Goal: Contribute content: Contribute content

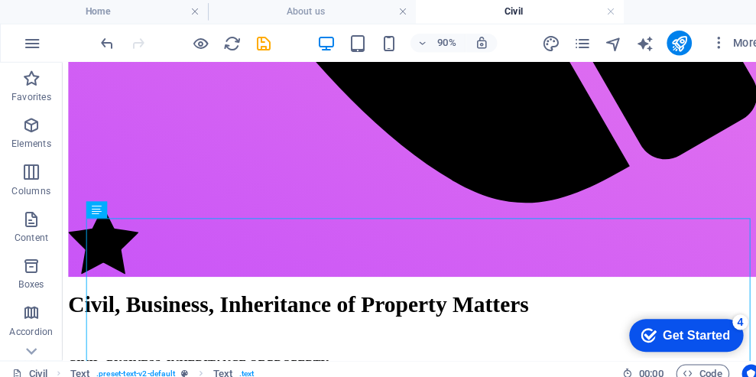
scroll to position [1068, 0]
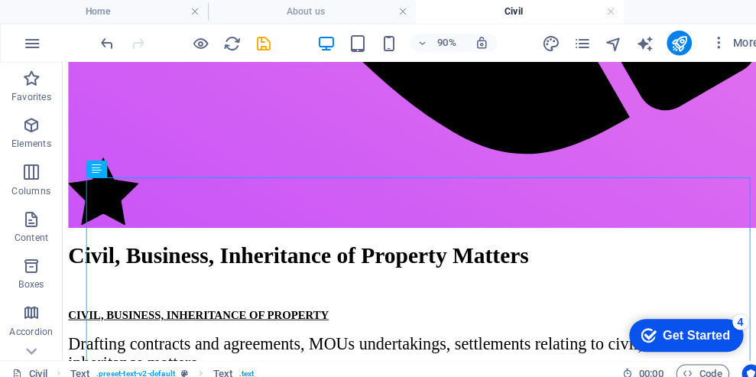
click at [93, 170] on icon at bounding box center [94, 165] width 10 height 17
click at [130, 167] on icon at bounding box center [134, 164] width 8 height 15
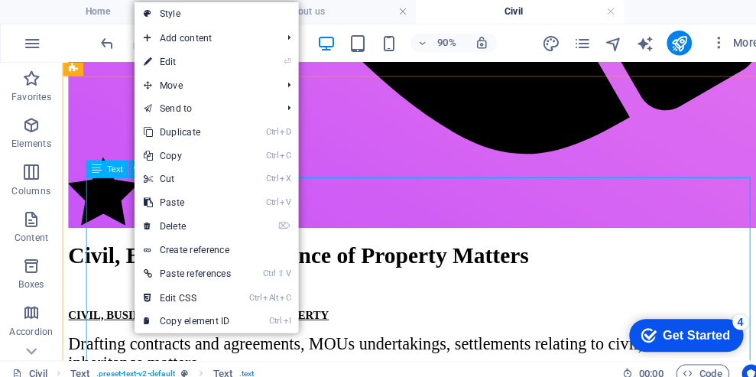
click at [167, 42] on span "Add content" at bounding box center [200, 37] width 138 height 23
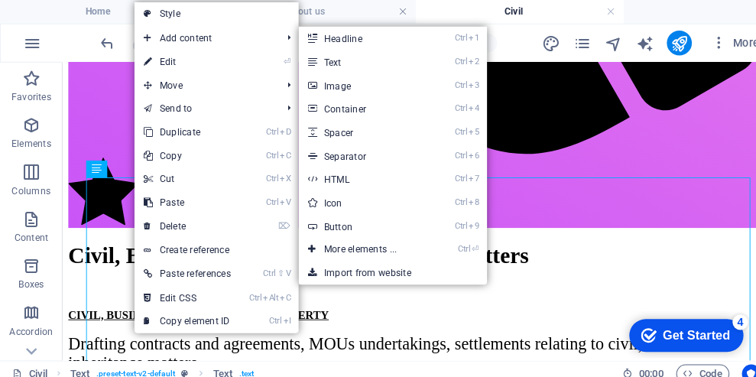
click at [359, 247] on link "Ctrl ⏎ More elements ..." at bounding box center [355, 243] width 126 height 23
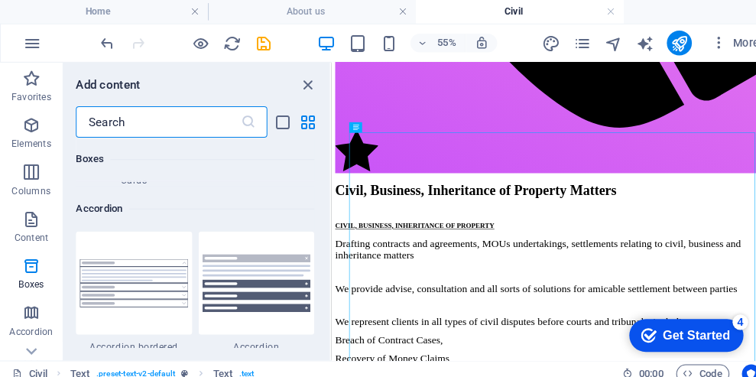
scroll to position [4840, 0]
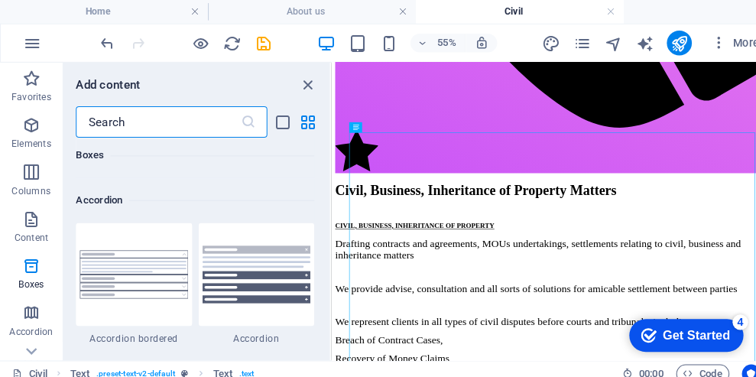
click at [264, 264] on img at bounding box center [251, 268] width 106 height 57
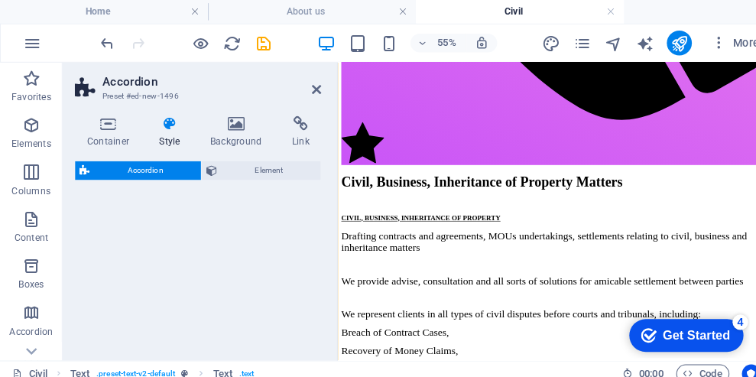
scroll to position [2623, 0]
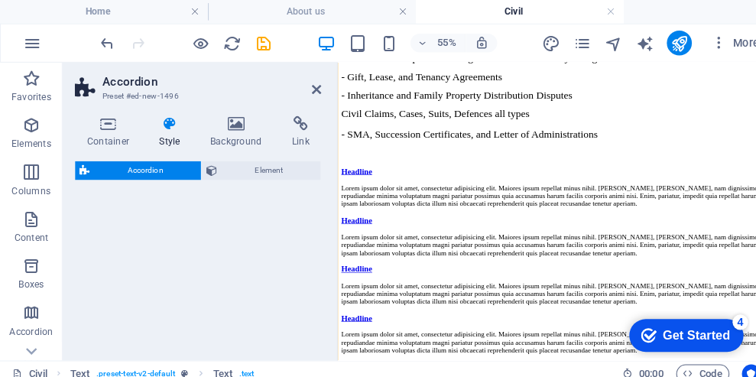
select select "rem"
select select "preset-accordion-v3-default"
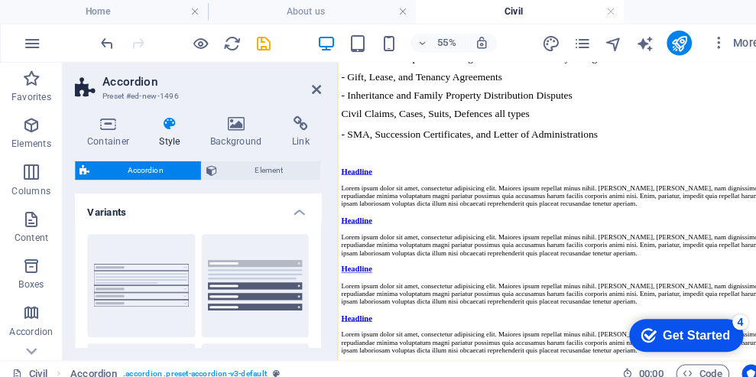
scroll to position [3216, 0]
click at [248, 270] on button "Default" at bounding box center [249, 278] width 105 height 101
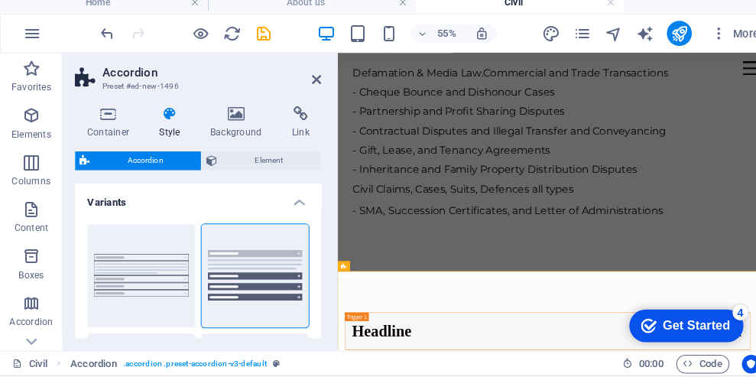
scroll to position [1629, 0]
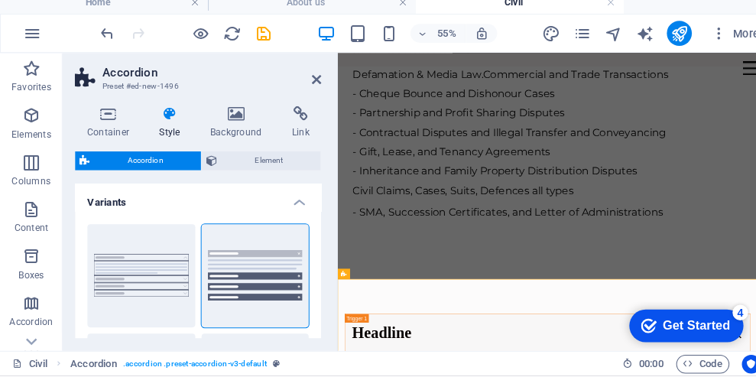
click at [0, 0] on span "Accordion" at bounding box center [0, 0] width 0 height 0
click at [374, 277] on icon at bounding box center [373, 277] width 5 height 9
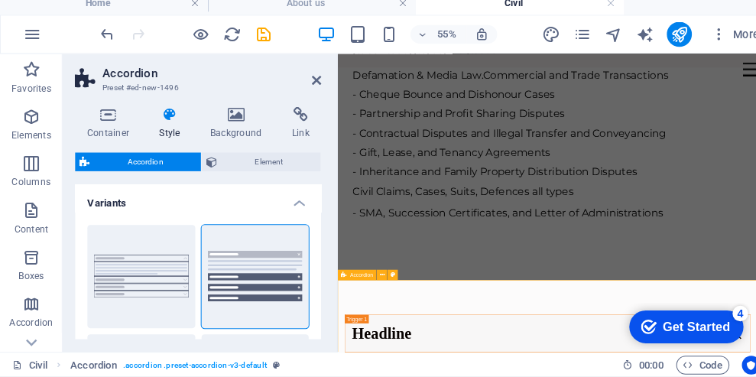
scroll to position [0, 0]
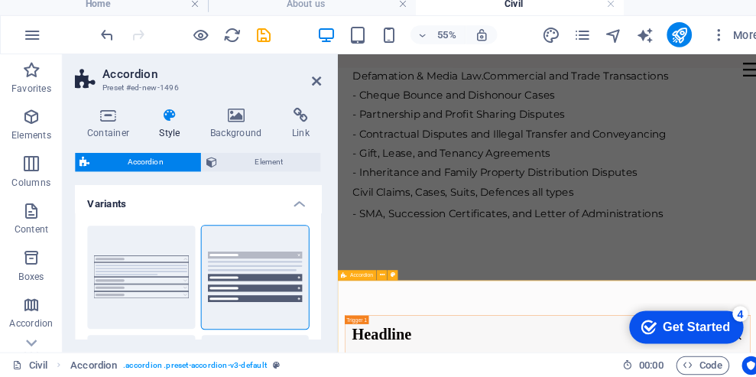
click at [373, 276] on icon at bounding box center [373, 277] width 5 height 9
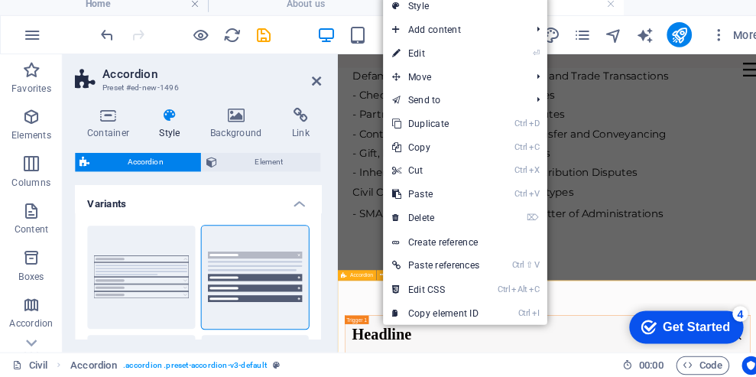
click at [494, 30] on span "Add content" at bounding box center [443, 37] width 138 height 23
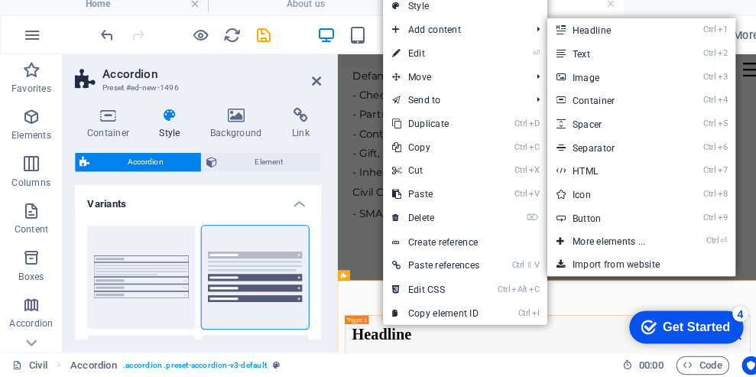
click at [624, 243] on link "Ctrl ⏎ More elements ..." at bounding box center [598, 243] width 126 height 23
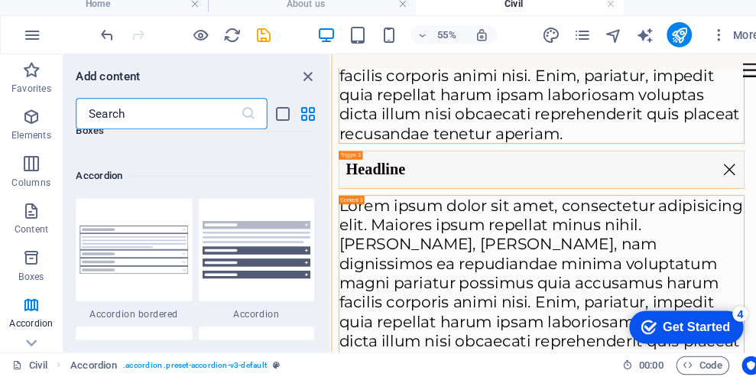
scroll to position [4855, 0]
click at [278, 261] on img at bounding box center [251, 253] width 106 height 57
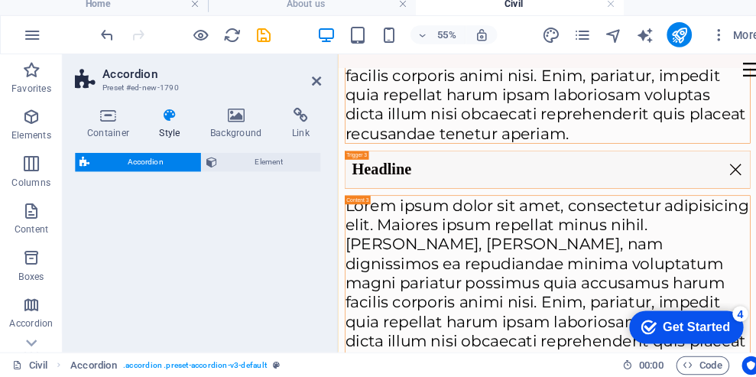
select select "rem"
select select "preset-accordion-v3-default"
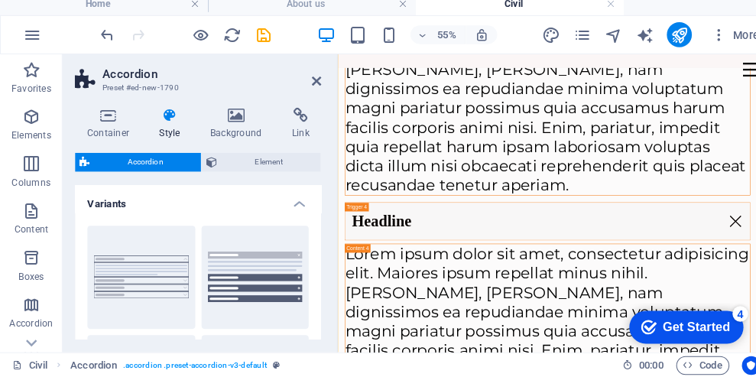
scroll to position [4750, 0]
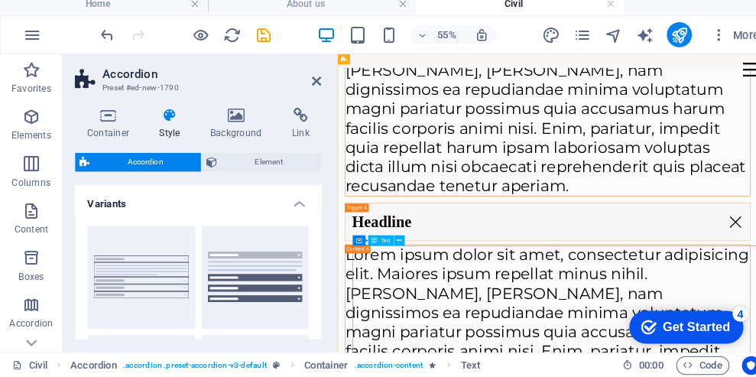
click at [603, 342] on div "Headline" at bounding box center [709, 352] width 721 height 67
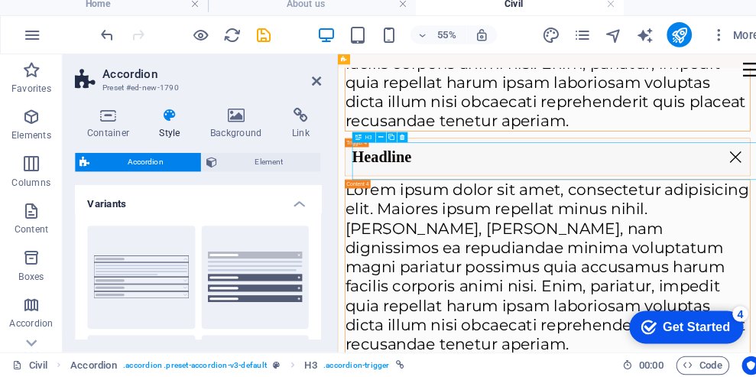
scroll to position [4854, 0]
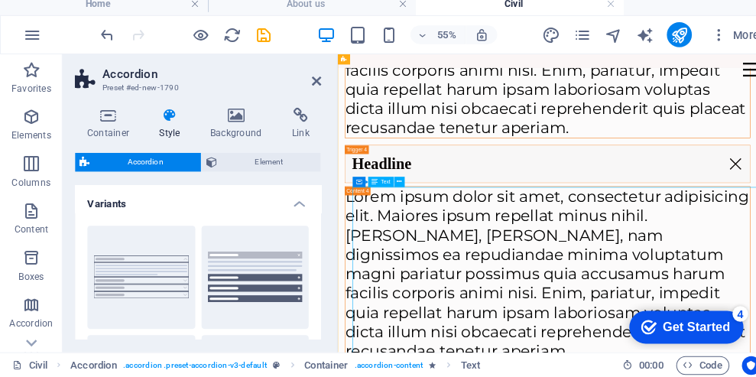
click at [390, 186] on icon at bounding box center [390, 185] width 5 height 9
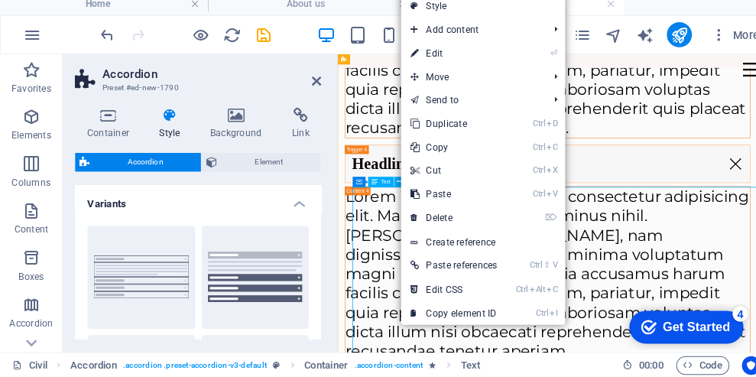
click at [472, 35] on span "Add content" at bounding box center [461, 37] width 138 height 23
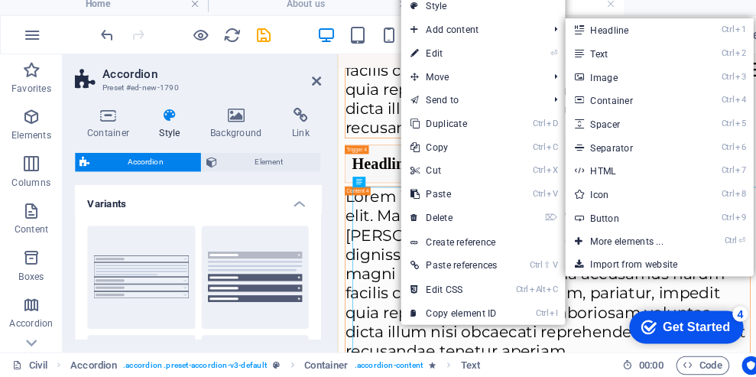
click at [630, 249] on link "Ctrl ⏎ More elements ..." at bounding box center [615, 243] width 126 height 23
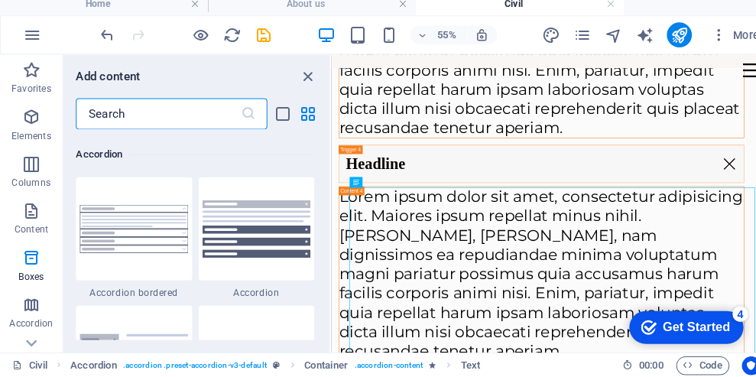
scroll to position [4863, 0]
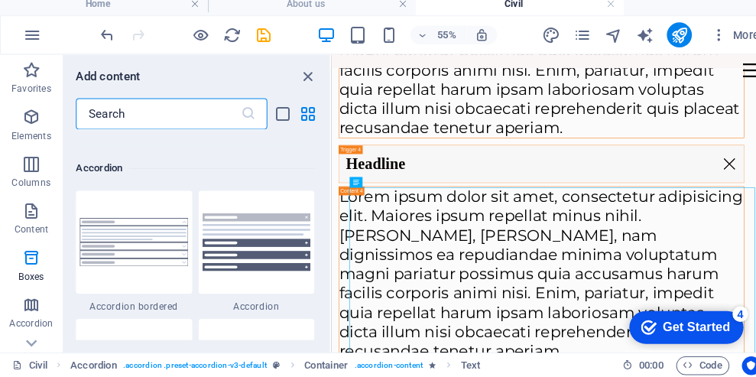
click at [273, 244] on img at bounding box center [251, 244] width 106 height 57
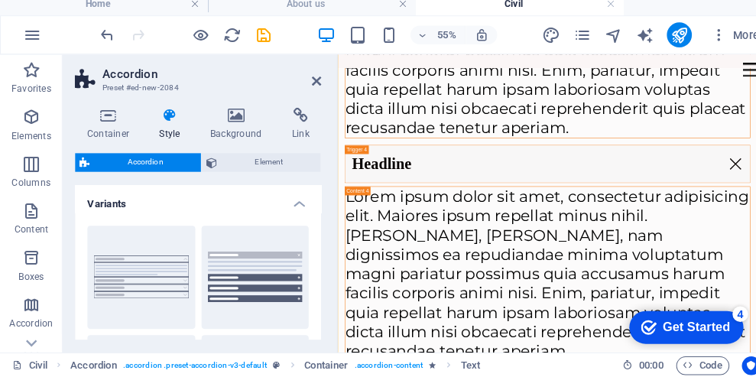
click at [309, 91] on icon at bounding box center [309, 87] width 9 height 12
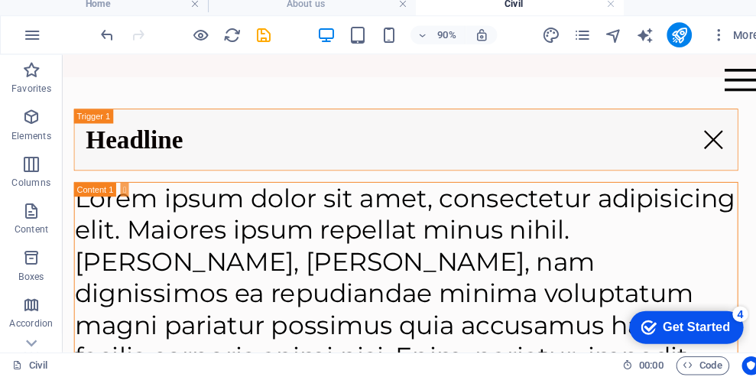
scroll to position [2050, 0]
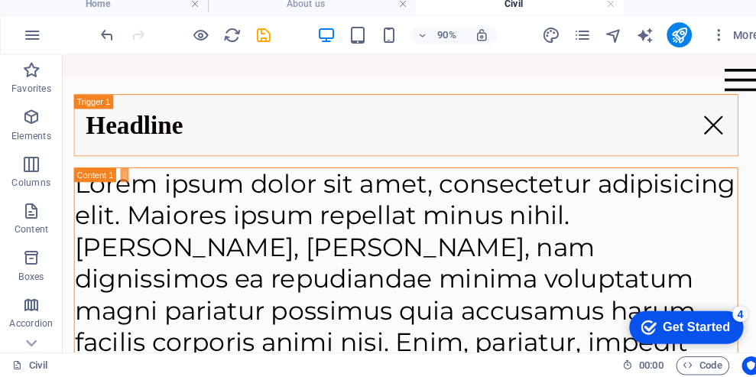
click at [737, 40] on span "More" at bounding box center [719, 41] width 48 height 15
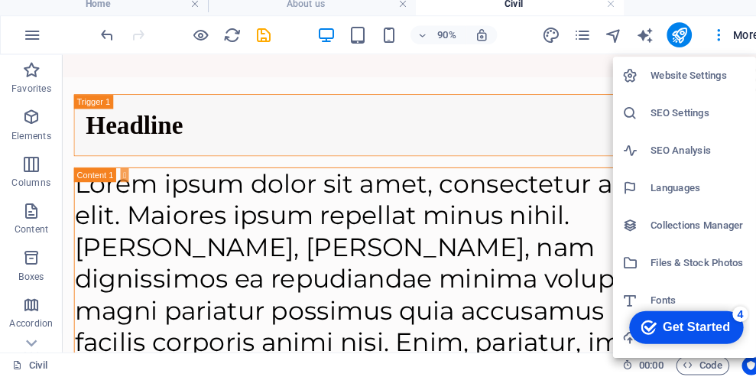
click at [489, 137] on div at bounding box center [378, 188] width 756 height 377
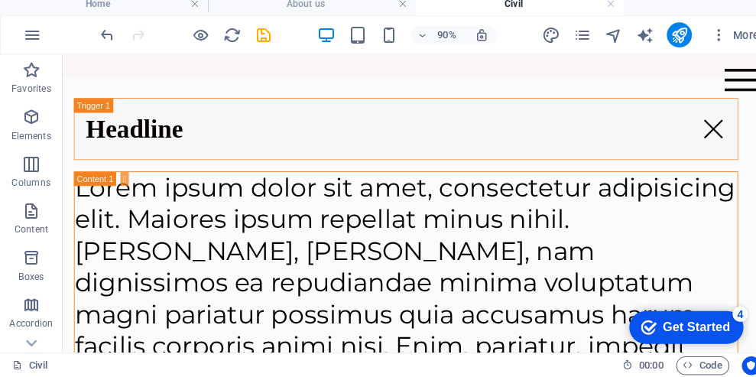
scroll to position [2040, 0]
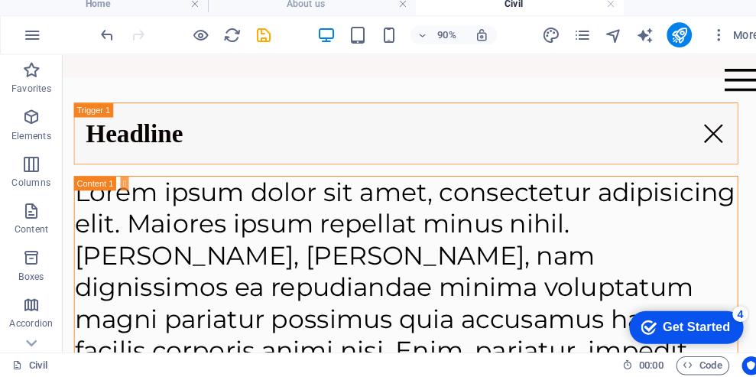
click at [193, 209] on div "Lorem ipsum dolor sit amet, consectetur adipisicing elit. Maiores ipsum repella…" at bounding box center [435, 340] width 720 height 309
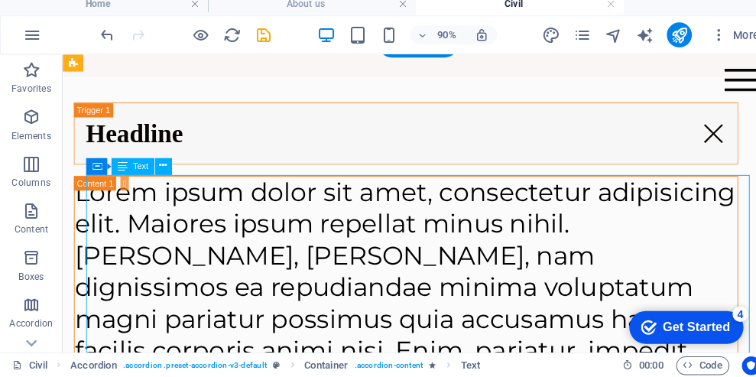
click at [160, 175] on icon at bounding box center [159, 170] width 8 height 15
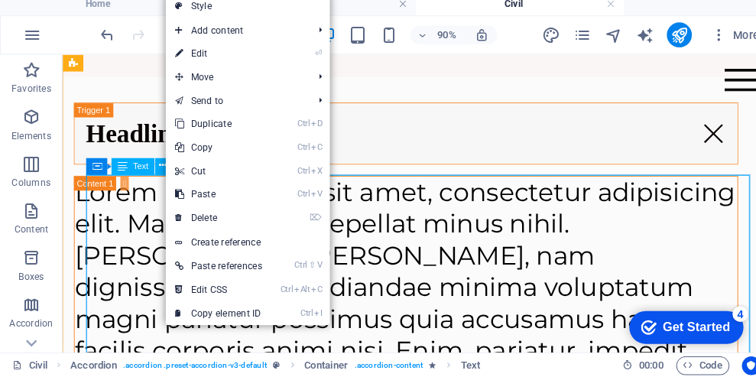
click at [188, 58] on link "⏎ Edit" at bounding box center [213, 60] width 103 height 23
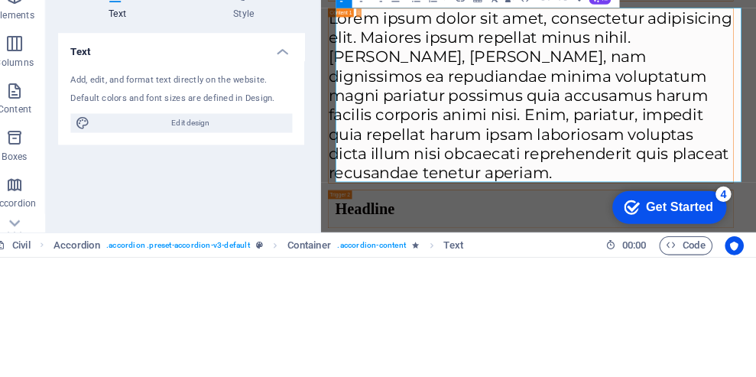
click at [528, 86] on p "Lorem ipsum dolor sit amet, consectetur adipisicing elit. Maiores ipsum repella…" at bounding box center [693, 221] width 720 height 309
click at [528, 87] on p "Lorem ipsum dolor sit amet, consectetur adipisicing elit. Maiores ipsum repella…" at bounding box center [693, 221] width 720 height 309
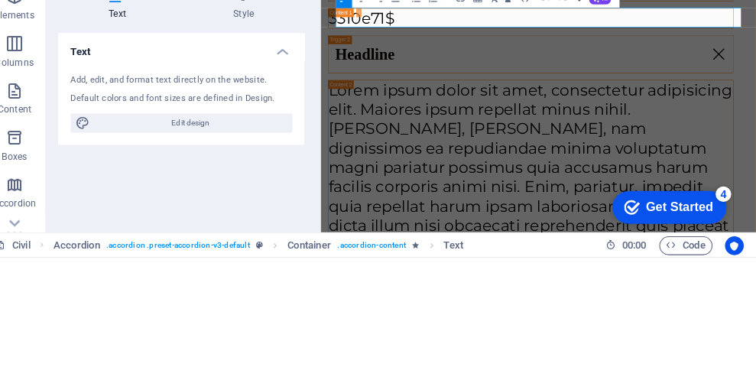
scroll to position [0, 16]
click at [504, 79] on p "3310e71$" at bounding box center [693, 84] width 720 height 34
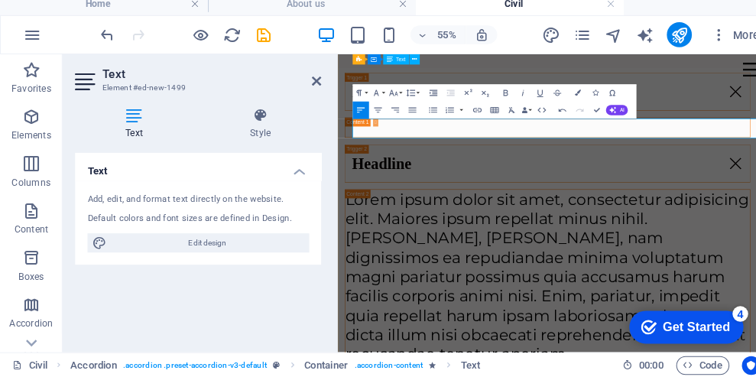
scroll to position [2057, 0]
click at [581, 185] on p at bounding box center [710, 187] width 720 height 34
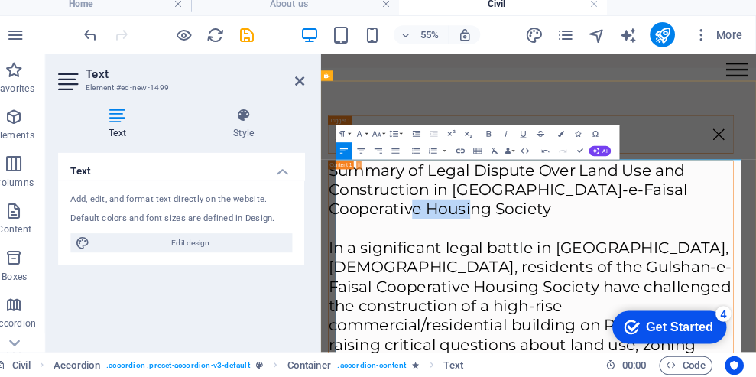
scroll to position [0, 0]
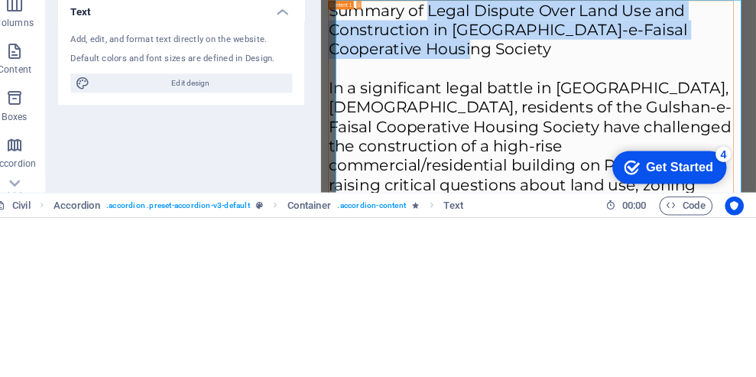
click at [518, 105] on p "Summary of Legal Dispute Over Land Use and Construction in [GEOGRAPHIC_DATA]-e-…" at bounding box center [693, 135] width 720 height 103
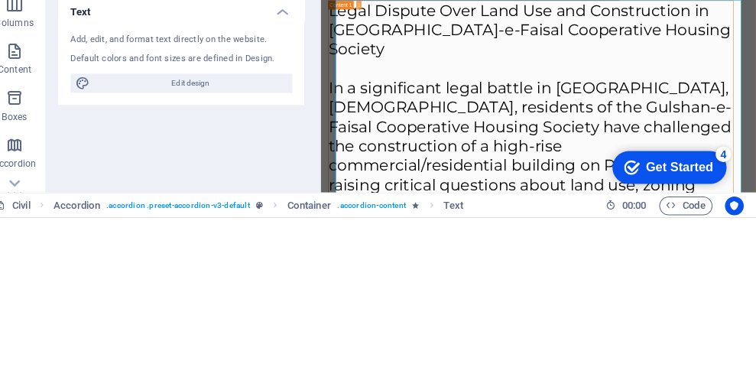
click at [390, 114] on p "Legal Dispute Over Land Use and Construction in [GEOGRAPHIC_DATA]-e-Faisal Coop…" at bounding box center [693, 135] width 720 height 103
click at [390, 113] on p "Legal Dispute Over Land Use and Construction in [GEOGRAPHIC_DATA]-e-Faisal Coop…" at bounding box center [693, 135] width 720 height 103
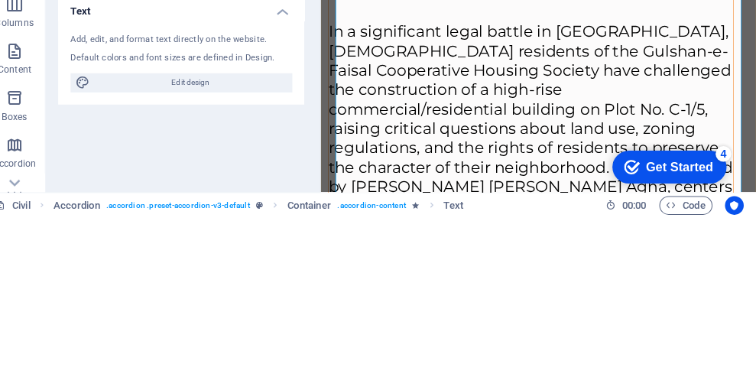
scroll to position [2013, 0]
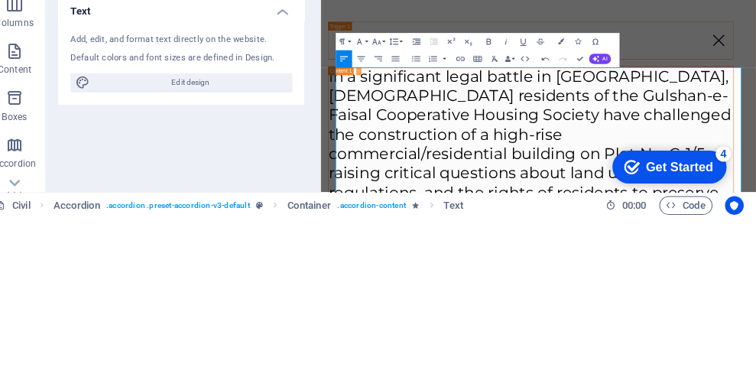
scroll to position [1863, 0]
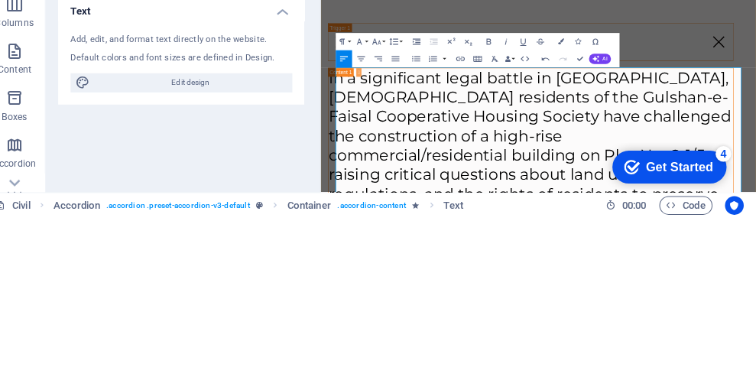
click at [755, 173] on div "Headline" at bounding box center [692, 157] width 721 height 67
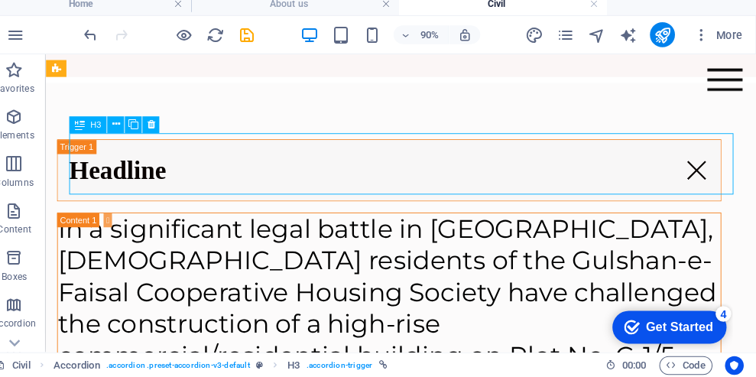
scroll to position [2011, 0]
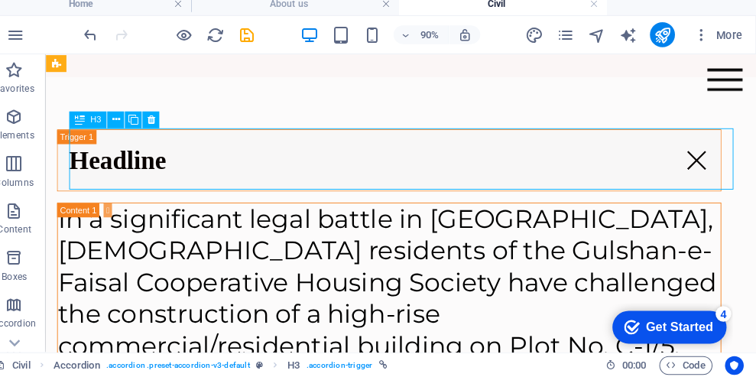
click at [585, 151] on div "Headline" at bounding box center [417, 168] width 721 height 67
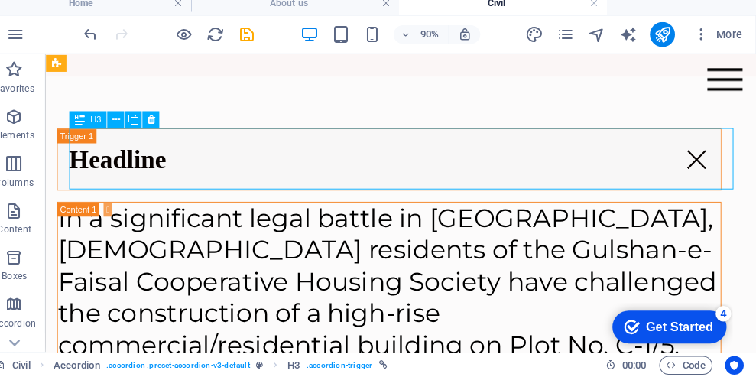
click at [462, 151] on div "Headline" at bounding box center [417, 167] width 721 height 67
click at [222, 159] on div "Headline" at bounding box center [417, 167] width 721 height 67
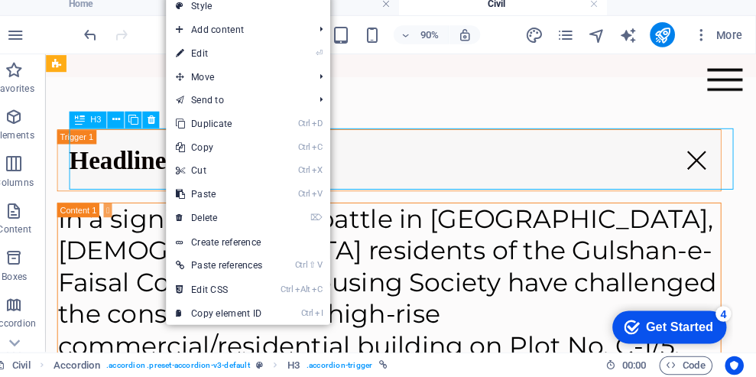
click at [212, 68] on link "⏎ Edit" at bounding box center [230, 60] width 103 height 23
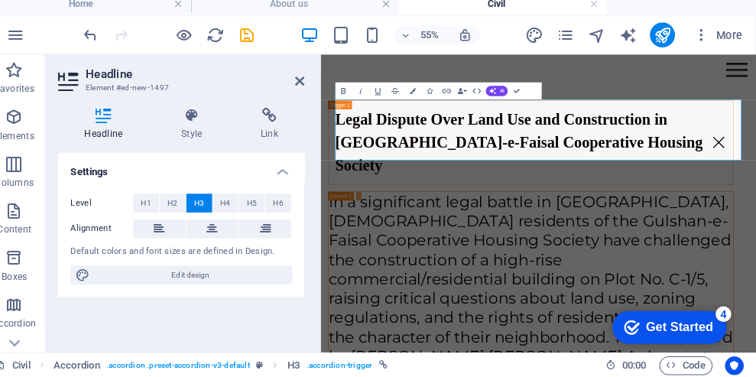
click at [309, 90] on icon at bounding box center [309, 87] width 9 height 12
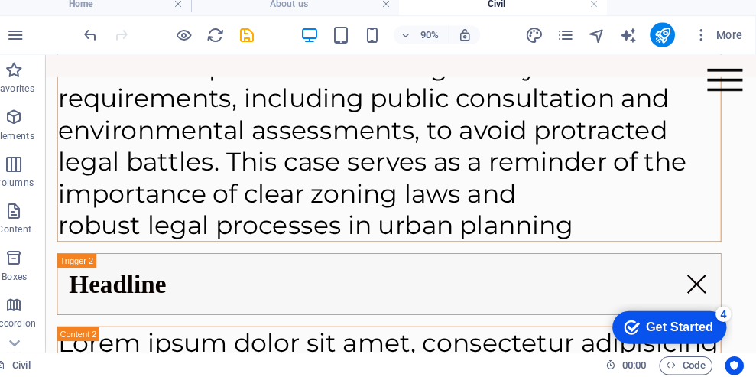
scroll to position [9793, 0]
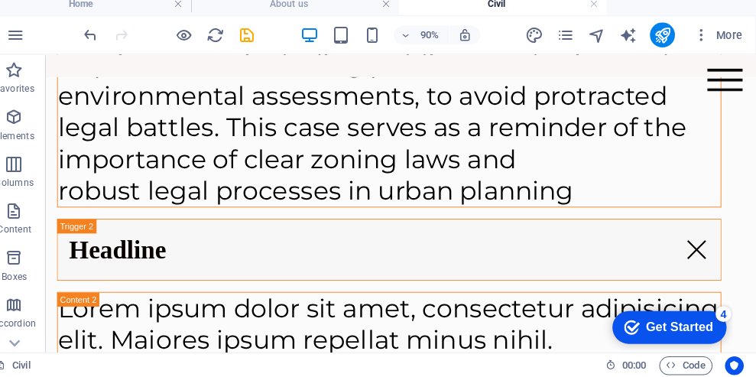
click at [428, 232] on div "Headline" at bounding box center [417, 265] width 721 height 67
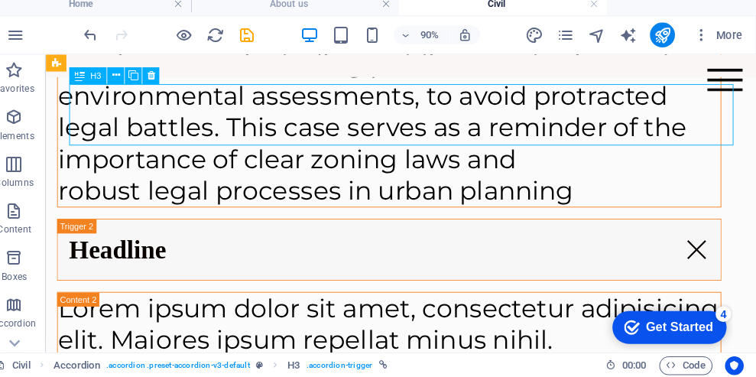
click at [128, 81] on icon at bounding box center [129, 81] width 8 height 15
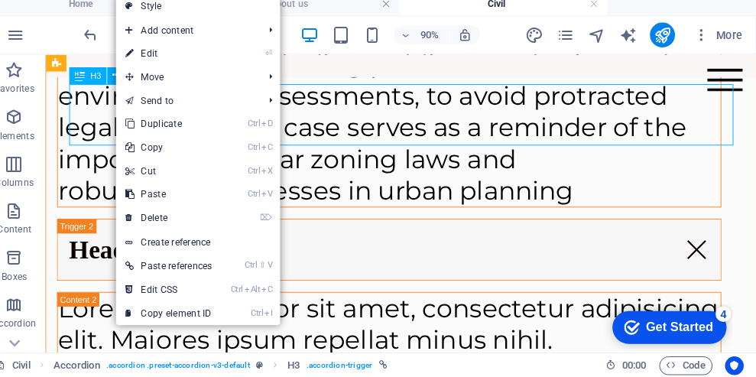
click at [166, 60] on link "⏎ Edit" at bounding box center [181, 60] width 103 height 23
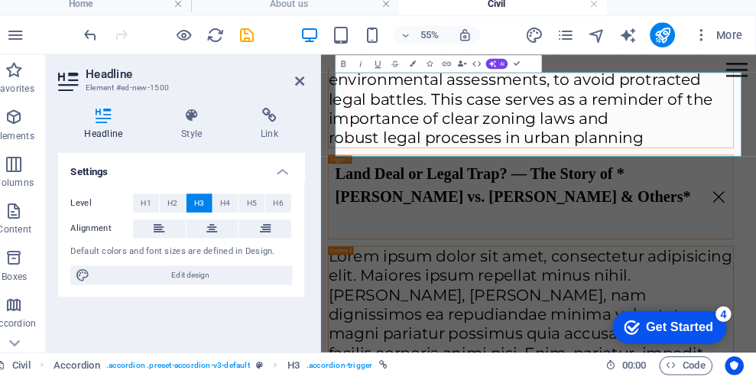
click at [313, 85] on icon at bounding box center [309, 87] width 9 height 12
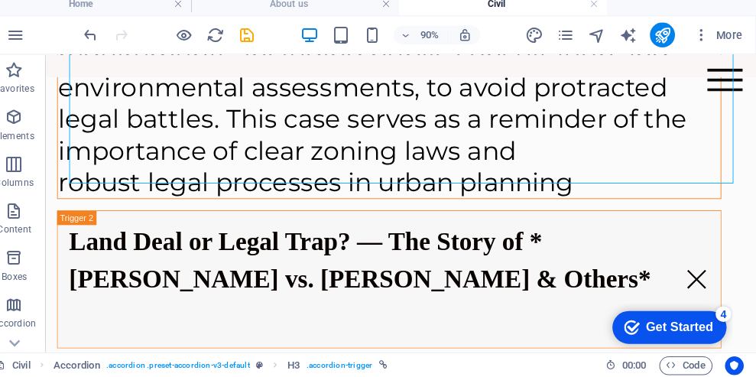
scroll to position [9794, 0]
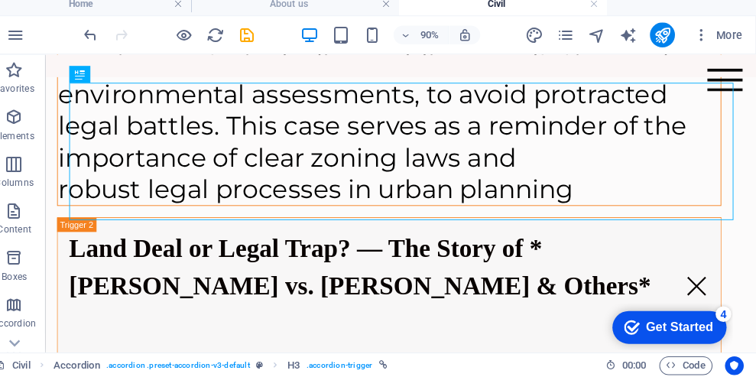
click at [429, 231] on div "Land Deal or Legal Trap? — The Story of *[PERSON_NAME] vs. [PERSON_NAME] & Othe…" at bounding box center [417, 306] width 721 height 150
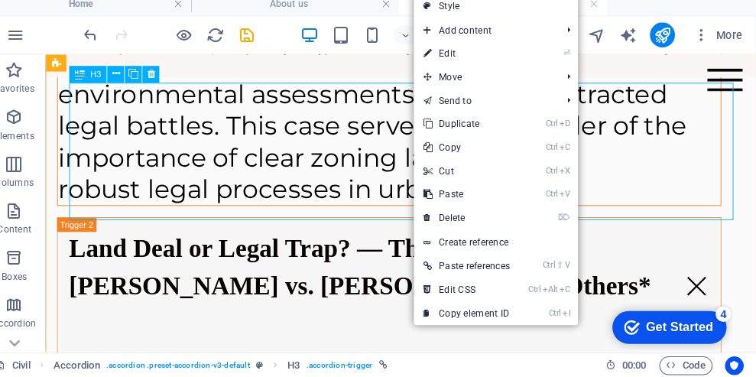
click at [470, 60] on link "⏎ Edit" at bounding box center [472, 60] width 103 height 23
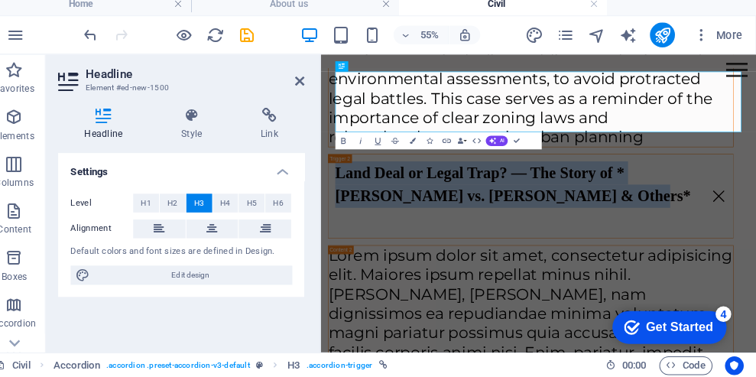
click at [571, 232] on link "Land Deal or Legal Trap? — The Story of *[PERSON_NAME] vs. [PERSON_NAME] & Othe…" at bounding box center [693, 306] width 720 height 148
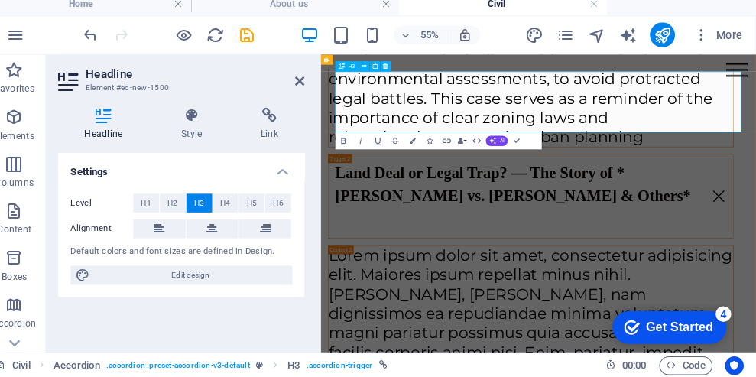
click at [755, 232] on link "Land Deal or Legal Trap? — The Story of *[PERSON_NAME] vs. [PERSON_NAME] & Othe…" at bounding box center [693, 306] width 720 height 148
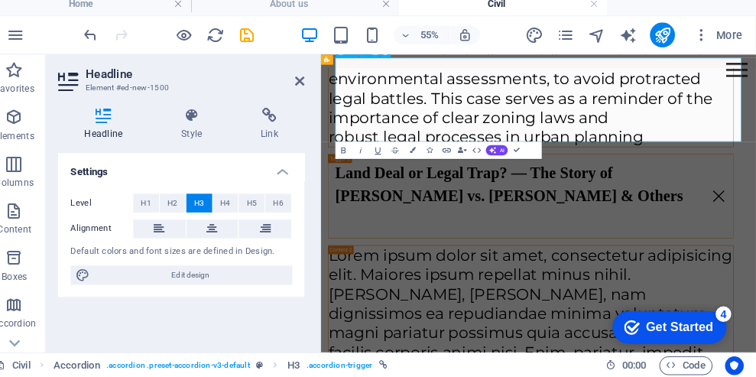
scroll to position [9864, 0]
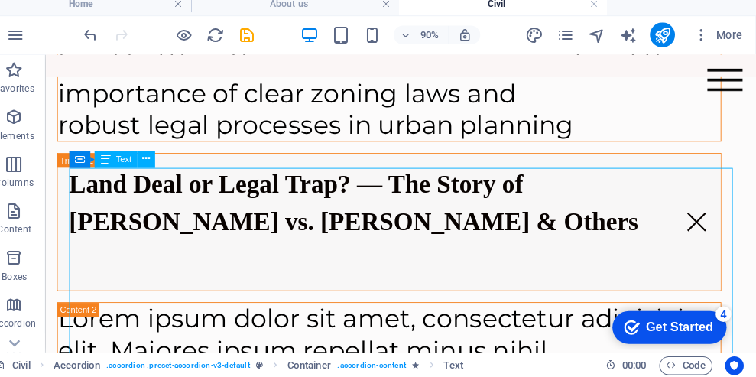
click at [155, 163] on icon at bounding box center [159, 163] width 8 height 15
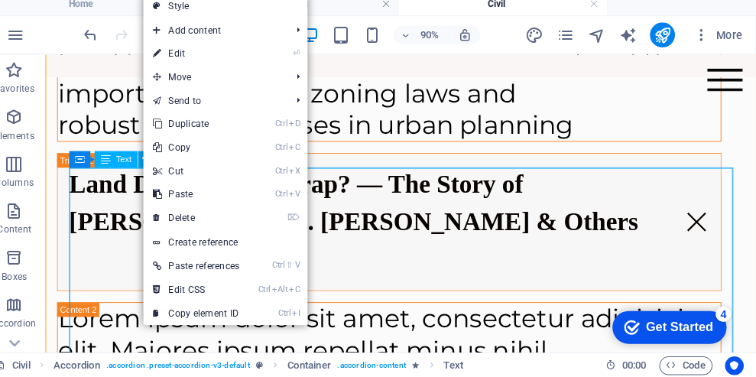
click at [193, 63] on link "⏎ Edit" at bounding box center [208, 60] width 103 height 23
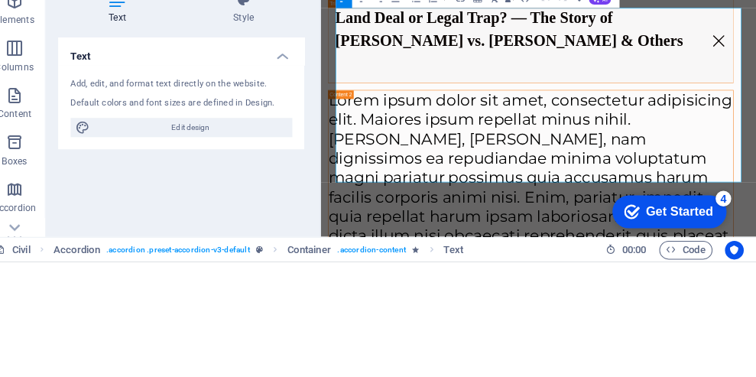
click at [374, 209] on p "Lorem ipsum dolor sit amet, consectetur adipisicing elit. Maiores ipsum repella…" at bounding box center [693, 363] width 720 height 309
click at [379, 209] on p "Lorem ipsum dolor sit amet, consectetur adipisicing elit. Maiores ipsum repella…" at bounding box center [693, 363] width 720 height 309
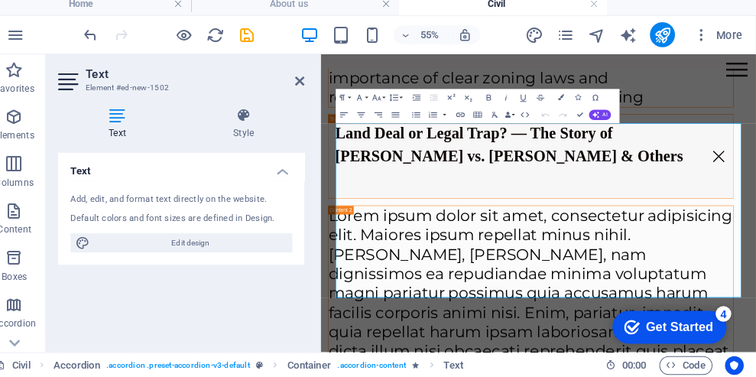
scroll to position [0, 0]
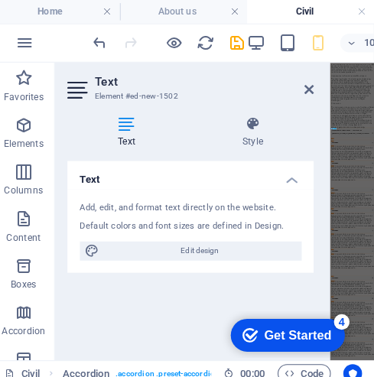
scroll to position [9373, 0]
click at [326, 89] on div at bounding box center [327, 206] width 3 height 291
click at [313, 88] on icon at bounding box center [309, 87] width 9 height 12
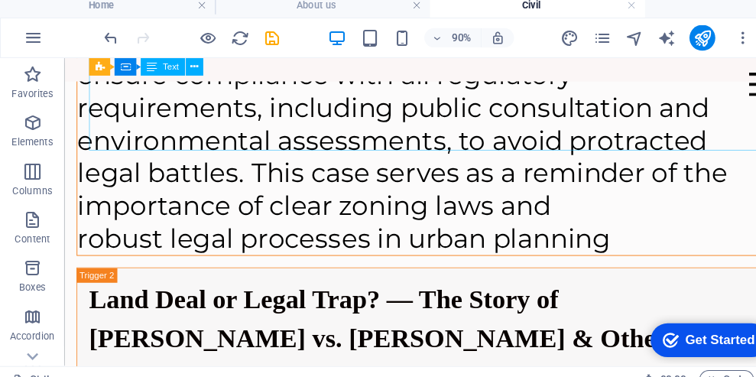
scroll to position [9765, 0]
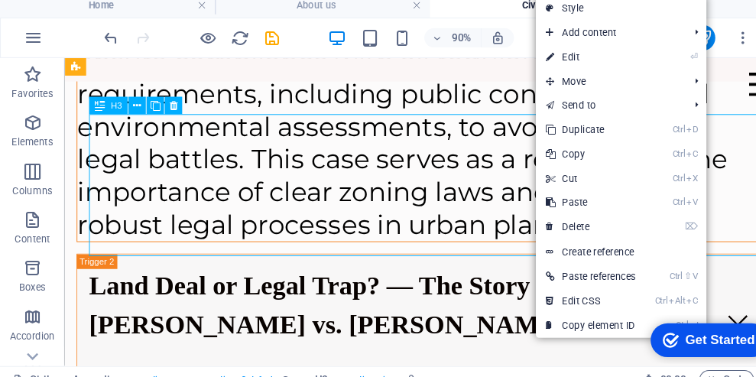
click at [524, 263] on div "Land Deal or Legal Trap? — The Story of [PERSON_NAME] vs. [PERSON_NAME] & Others" at bounding box center [436, 338] width 721 height 150
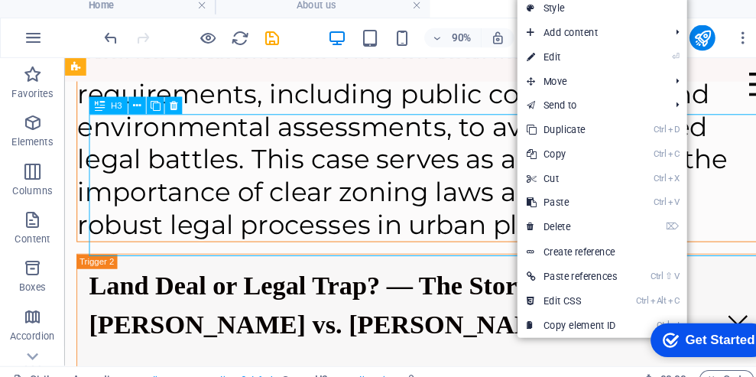
click at [526, 60] on link "⏎ Edit" at bounding box center [540, 60] width 103 height 23
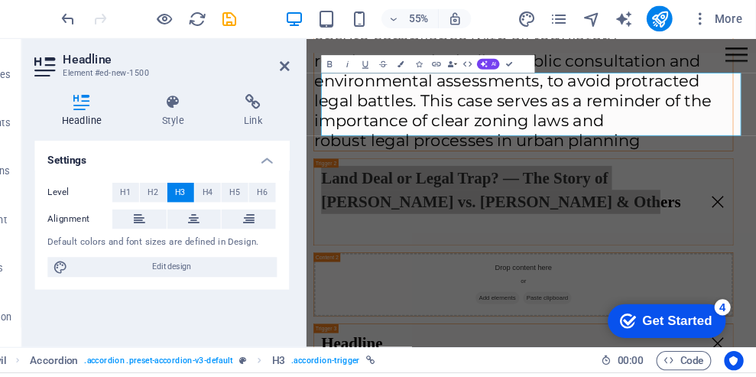
click at [306, 89] on icon at bounding box center [309, 87] width 9 height 12
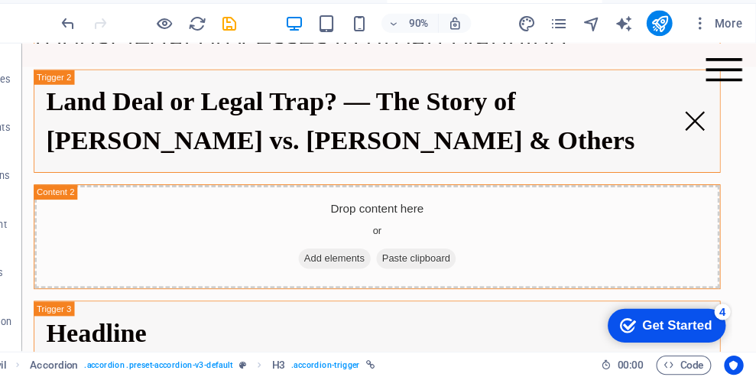
scroll to position [9946, 0]
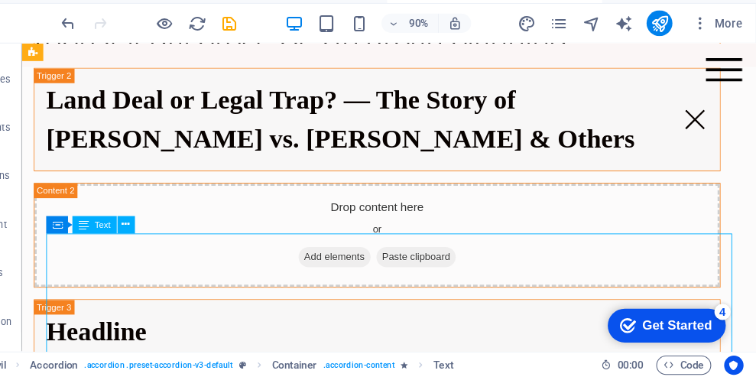
click at [151, 236] on button at bounding box center [159, 232] width 17 height 17
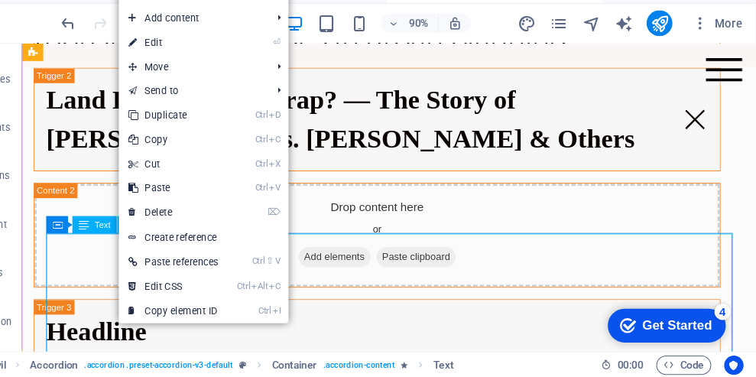
click at [177, 56] on link "⏎ Edit" at bounding box center [204, 60] width 103 height 23
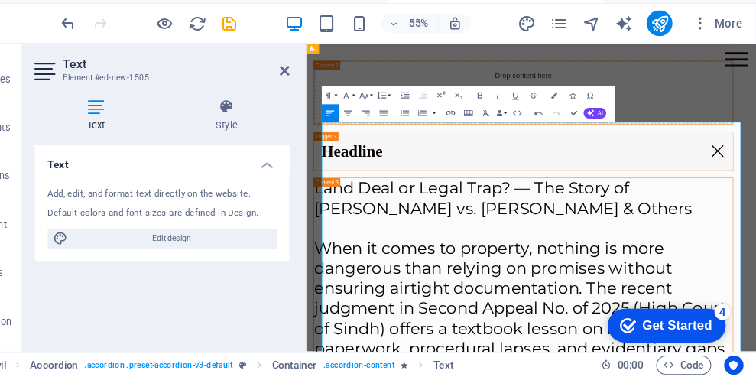
scroll to position [10008, 0]
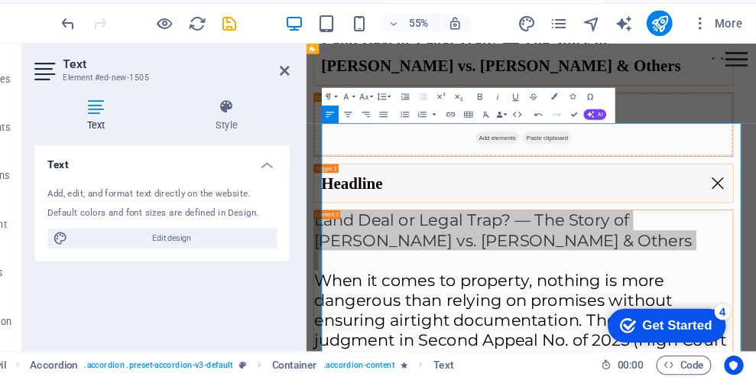
click at [196, 82] on h2 "Text" at bounding box center [207, 80] width 214 height 14
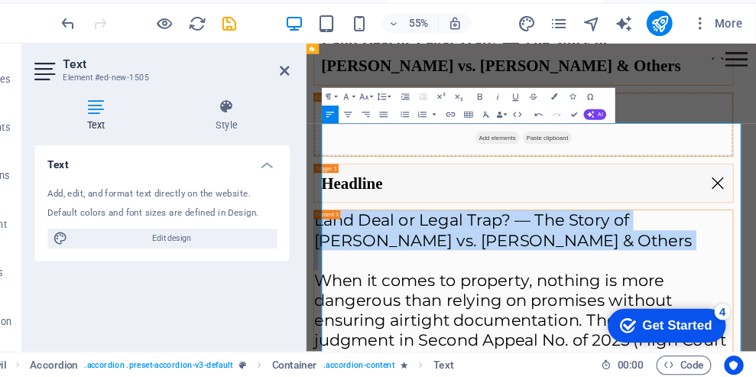
click at [740, 329] on p "Land Deal or Legal Trap? — The Story of [PERSON_NAME] vs. [PERSON_NAME] & Others" at bounding box center [679, 363] width 720 height 69
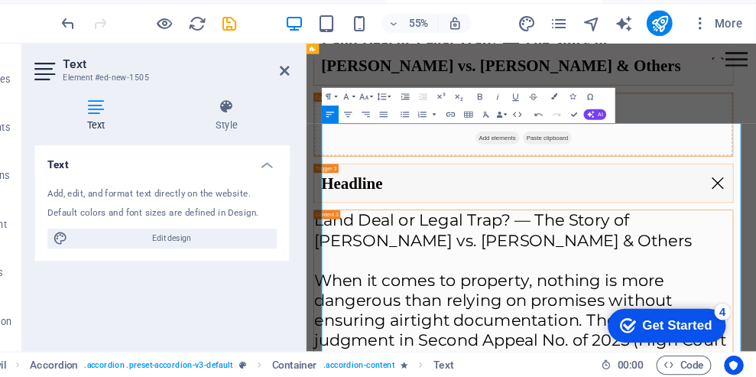
click at [657, 329] on p "Land Deal or Legal Trap? — The Story of [PERSON_NAME] vs. [PERSON_NAME] & Others" at bounding box center [679, 363] width 720 height 69
click at [659, 329] on p "Land Deal or Legal Trap? — The Story of [PERSON_NAME] vs. [PERSON_NAME] & Others" at bounding box center [679, 363] width 720 height 69
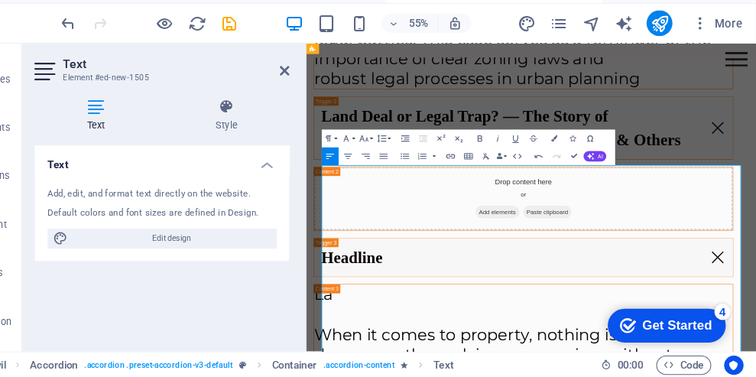
scroll to position [9937, 0]
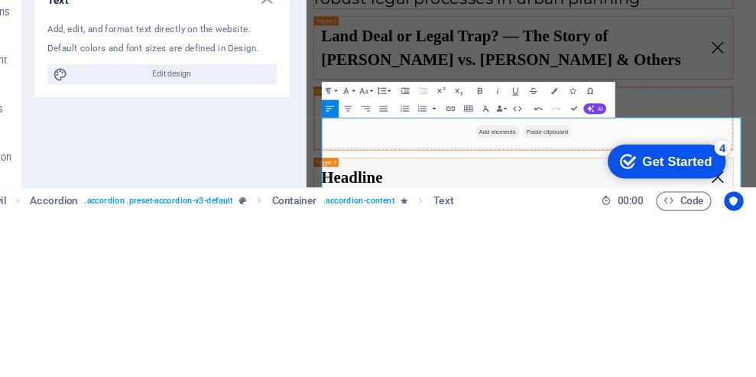
scroll to position [9735, 0]
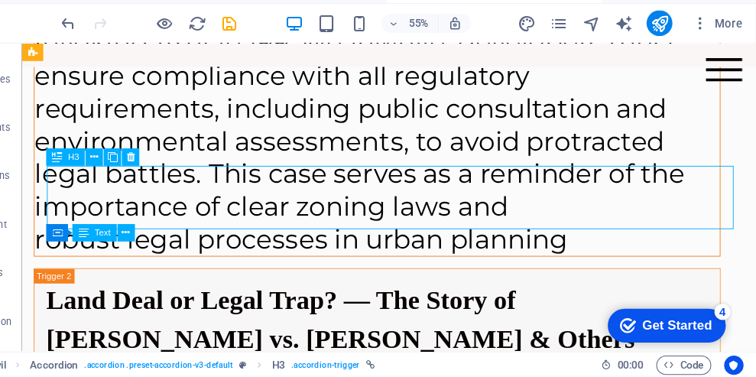
scroll to position [9937, 0]
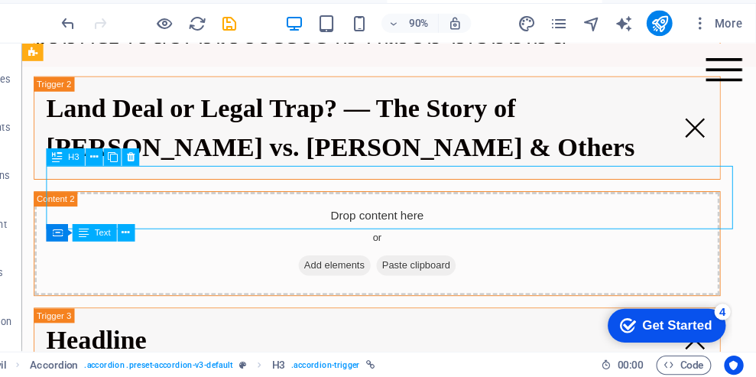
click at [513, 320] on div "Headline" at bounding box center [394, 353] width 721 height 67
click at [146, 165] on icon at bounding box center [147, 168] width 10 height 15
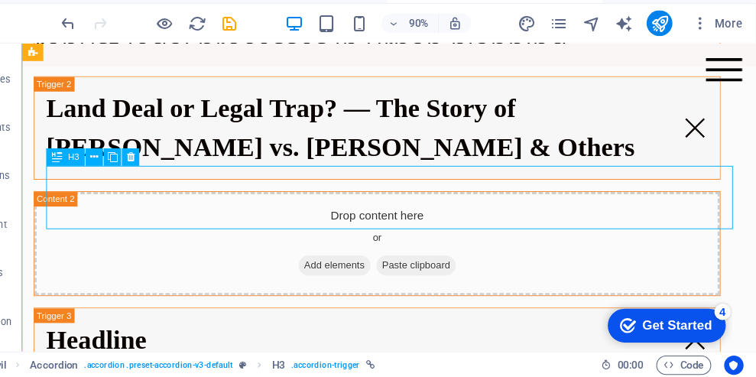
click at [131, 161] on icon at bounding box center [129, 168] width 8 height 15
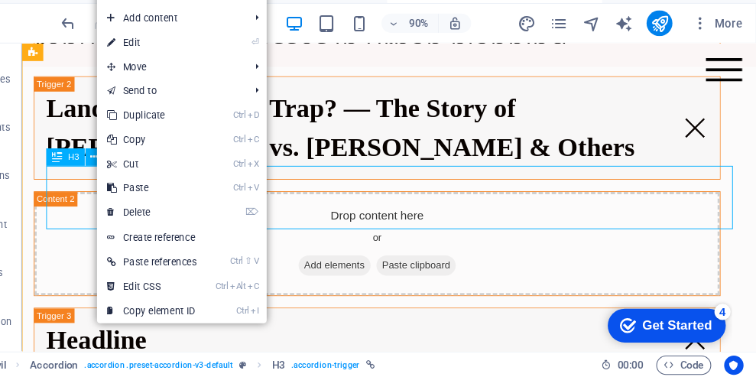
click at [152, 58] on link "⏎ Edit" at bounding box center [183, 60] width 103 height 23
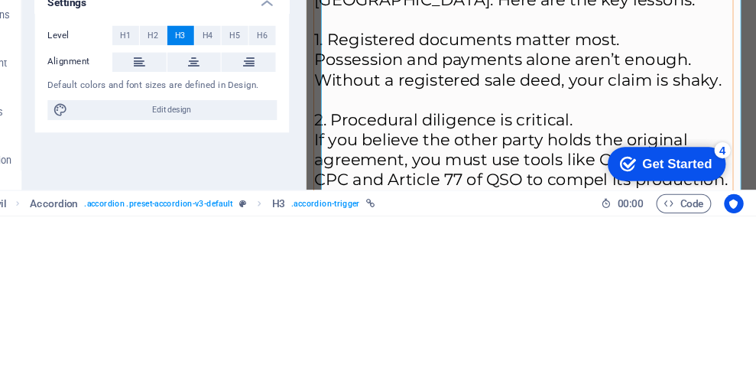
scroll to position [9606, 0]
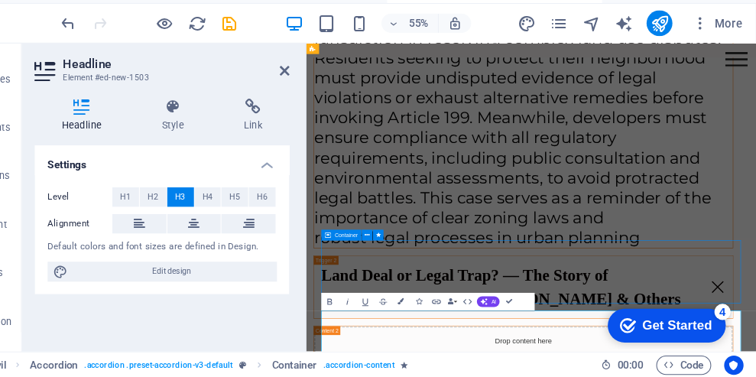
scroll to position [9837, 0]
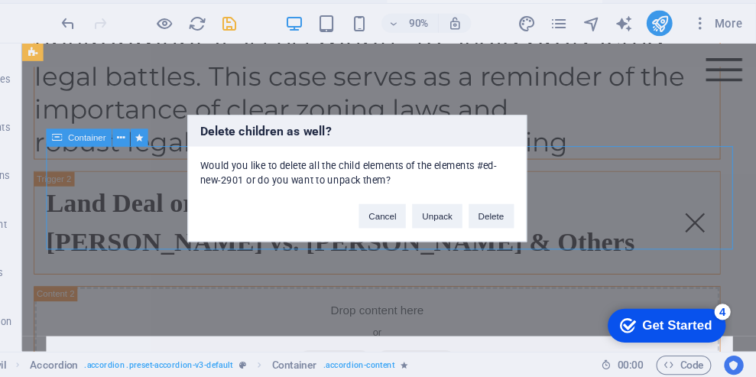
click at [653, 112] on div "Delete children as well? Would you like to delete all the child elements of the…" at bounding box center [378, 188] width 756 height 377
click at [413, 225] on button "Cancel" at bounding box center [402, 223] width 44 height 23
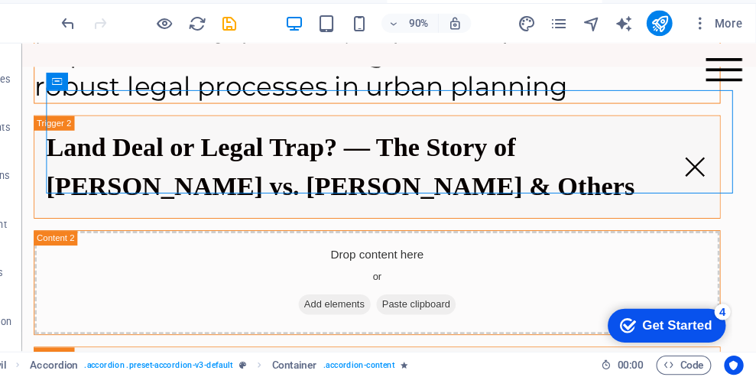
scroll to position [9896, 0]
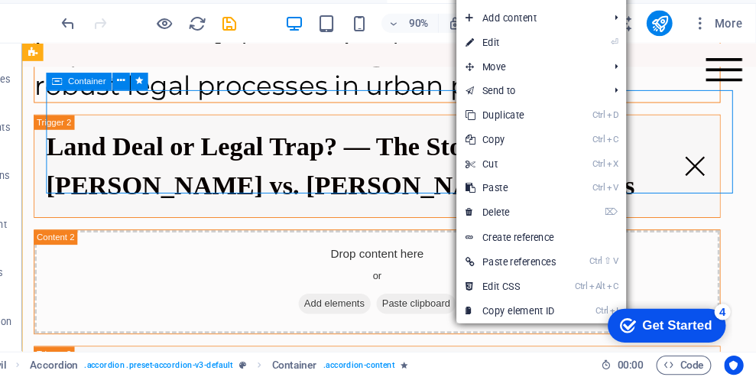
click at [523, 225] on link "⌦ Delete" at bounding box center [522, 220] width 103 height 23
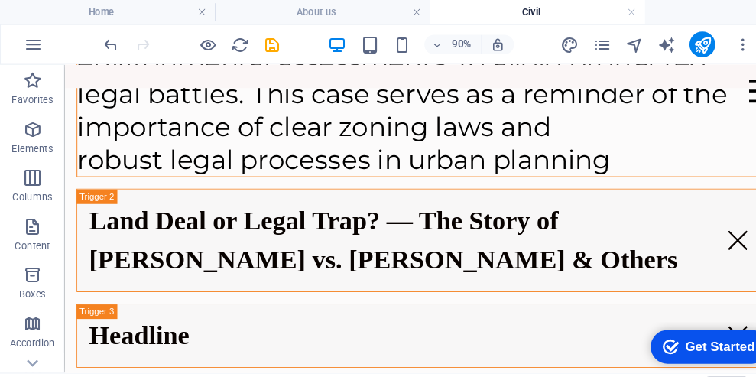
scroll to position [9848, 0]
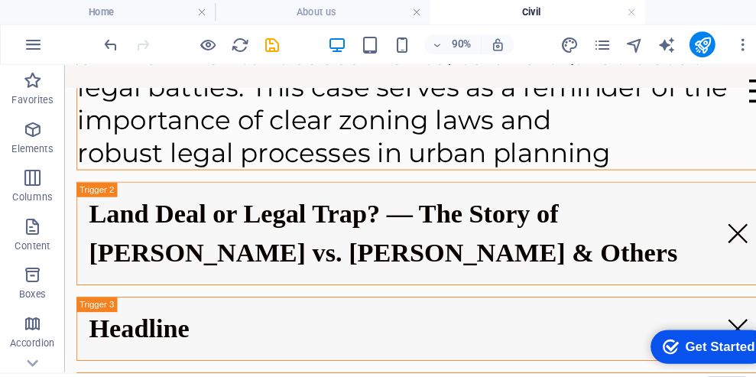
click at [122, 308] on div "Headline" at bounding box center [436, 341] width 721 height 67
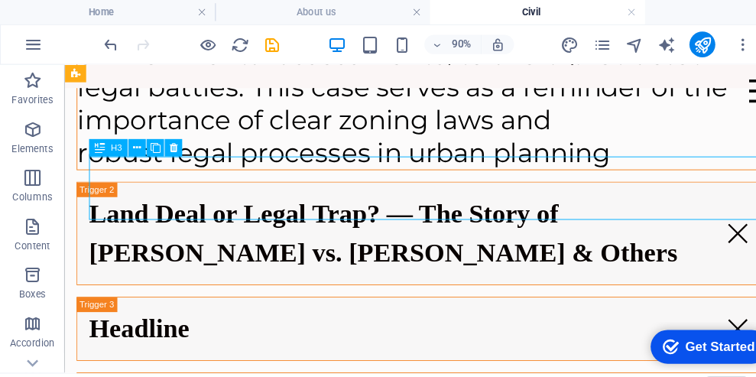
click at [166, 138] on icon at bounding box center [164, 139] width 8 height 15
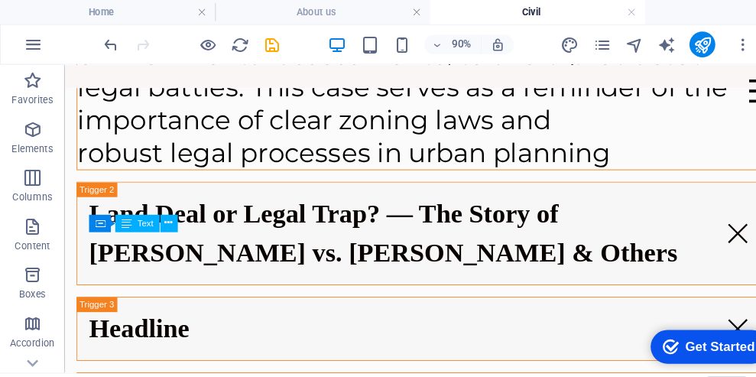
click at [120, 308] on div "Headline" at bounding box center [436, 341] width 721 height 67
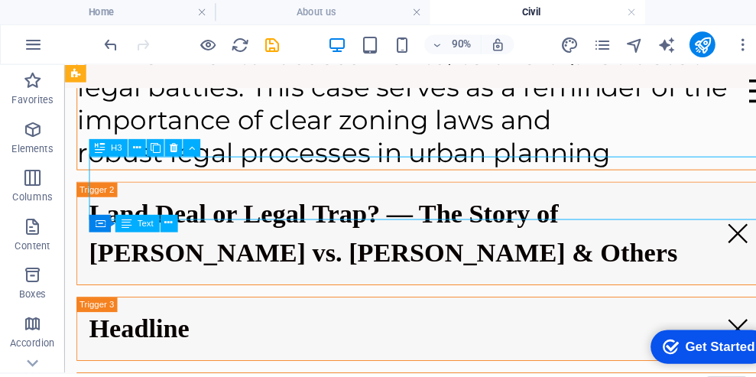
click at [592, 308] on div "Headline" at bounding box center [436, 341] width 721 height 67
click at [176, 142] on button at bounding box center [181, 139] width 17 height 17
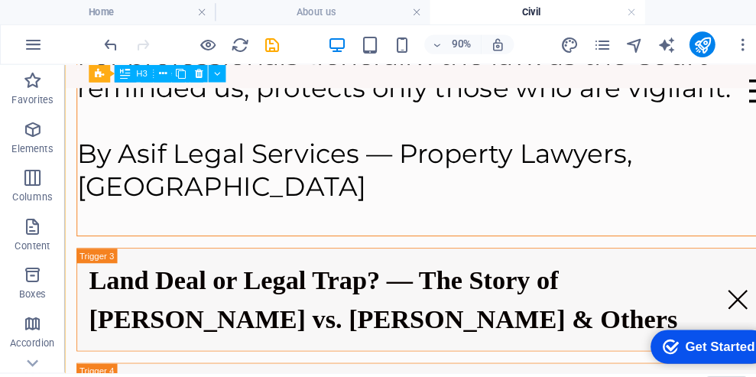
click at [187, 69] on icon at bounding box center [188, 69] width 8 height 15
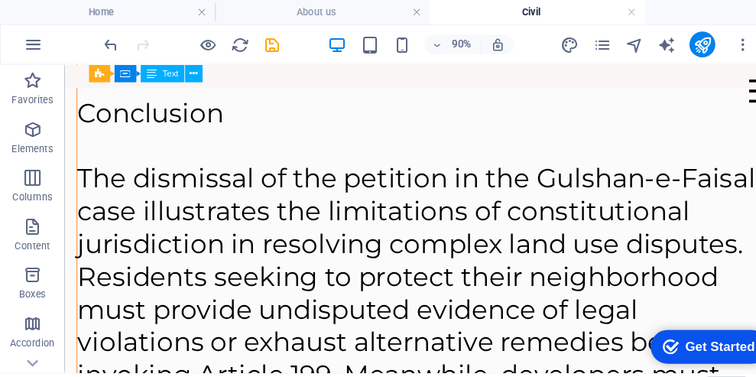
scroll to position [9399, 0]
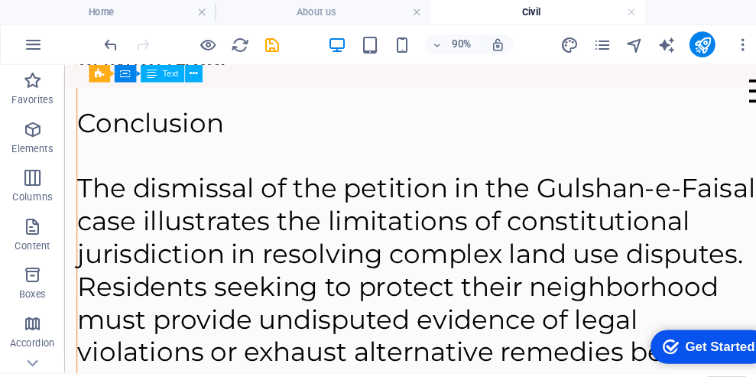
click at [669, 46] on icon "publish" at bounding box center [664, 43] width 18 height 18
